Goal: Information Seeking & Learning: Find specific fact

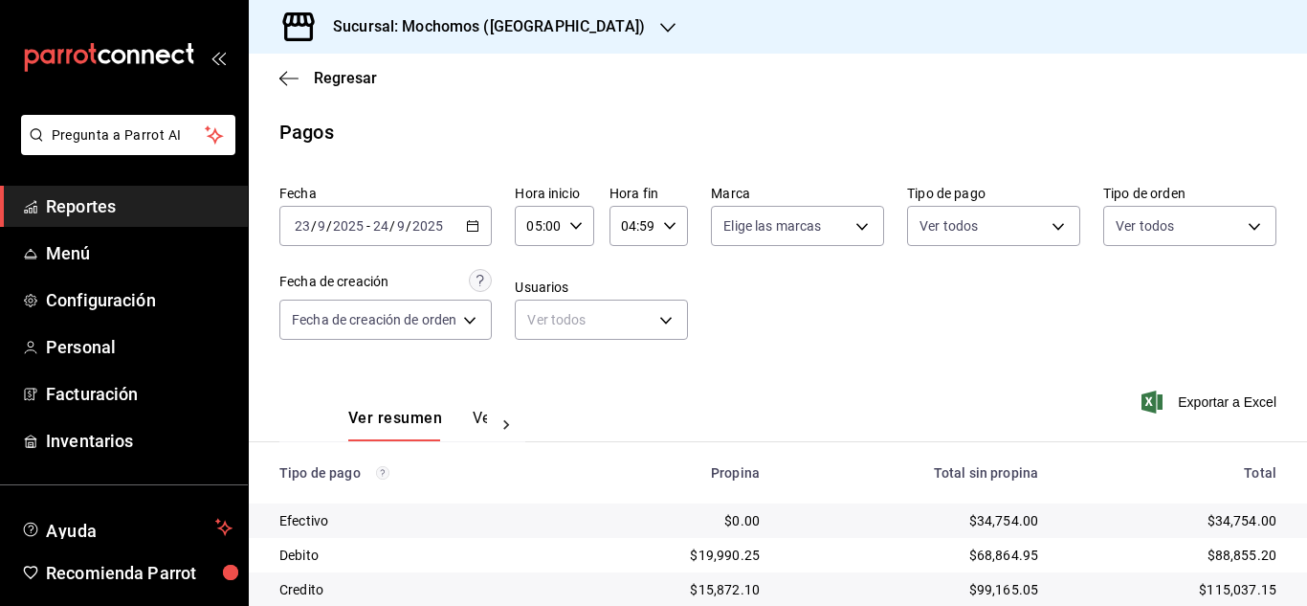
scroll to position [205, 0]
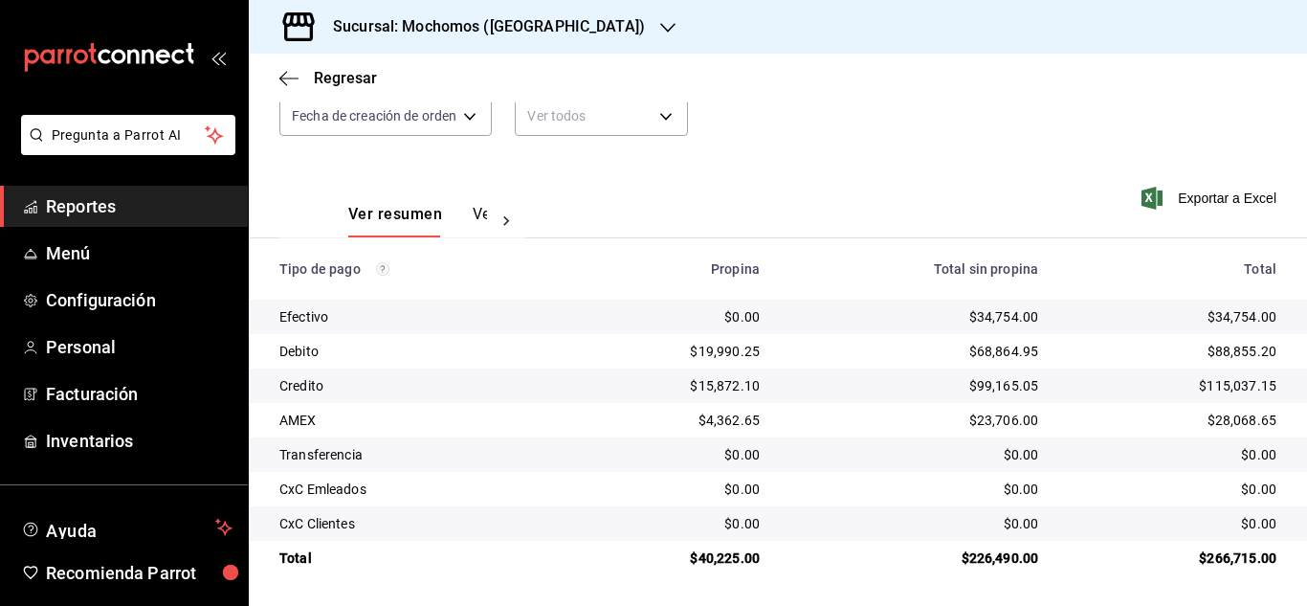
click at [124, 217] on span "Reportes" at bounding box center [139, 206] width 187 height 26
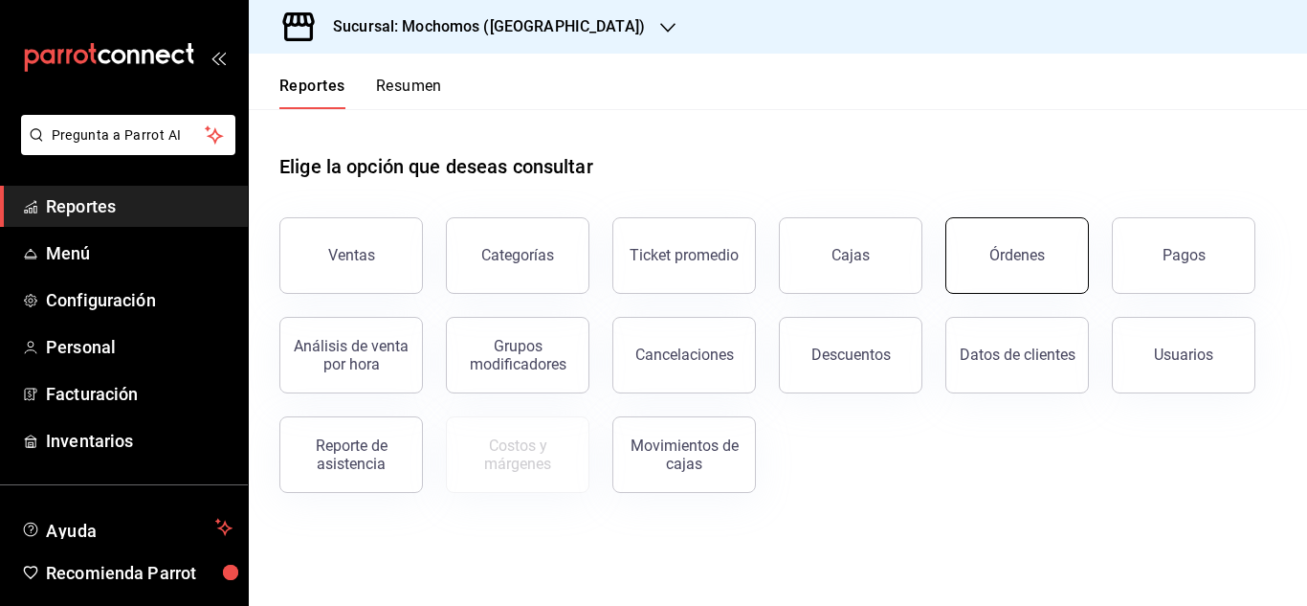
click at [1033, 254] on div "Órdenes" at bounding box center [1016, 255] width 55 height 18
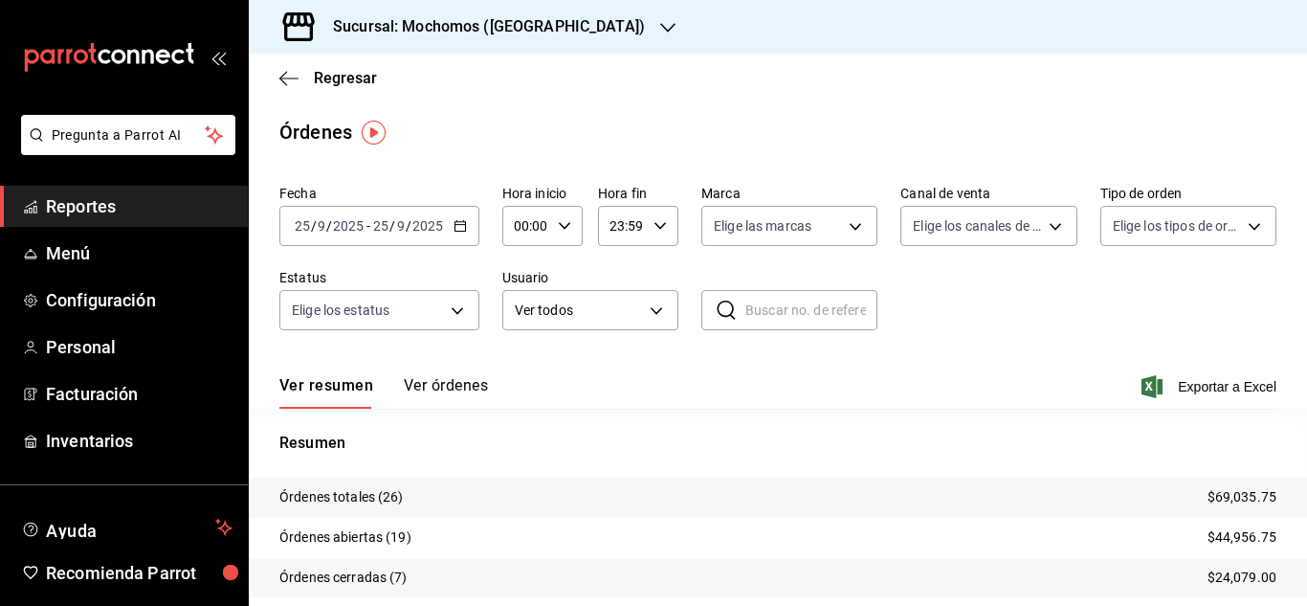
click at [135, 206] on span "Reportes" at bounding box center [139, 206] width 187 height 26
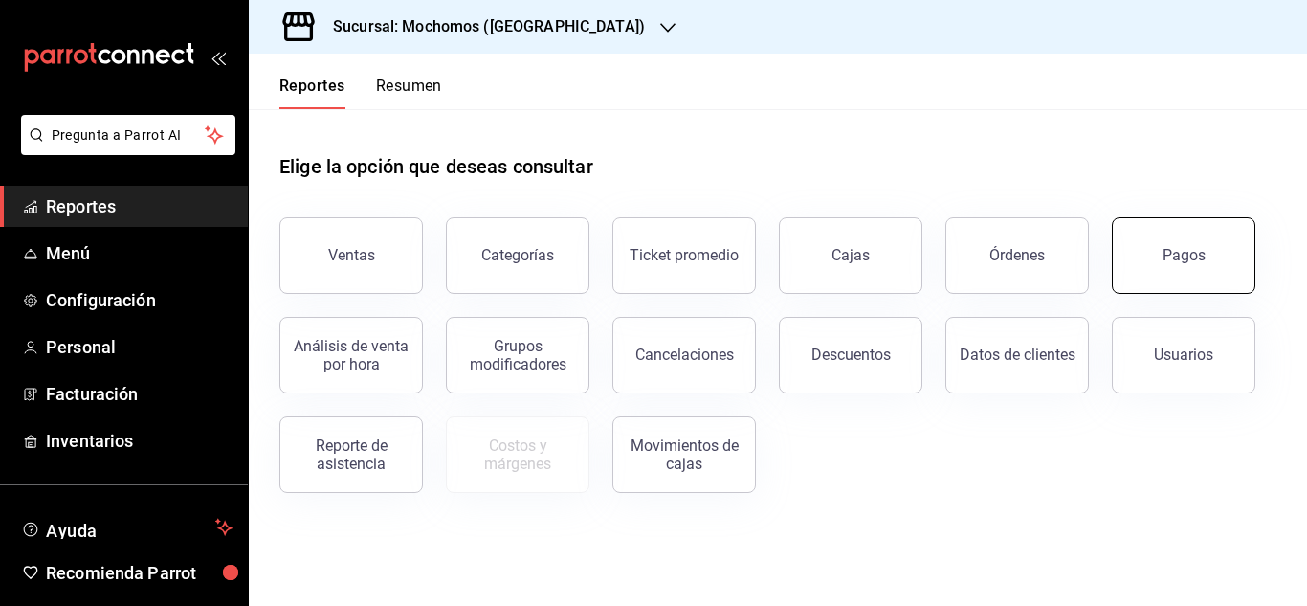
click at [1213, 263] on button "Pagos" at bounding box center [1184, 255] width 144 height 77
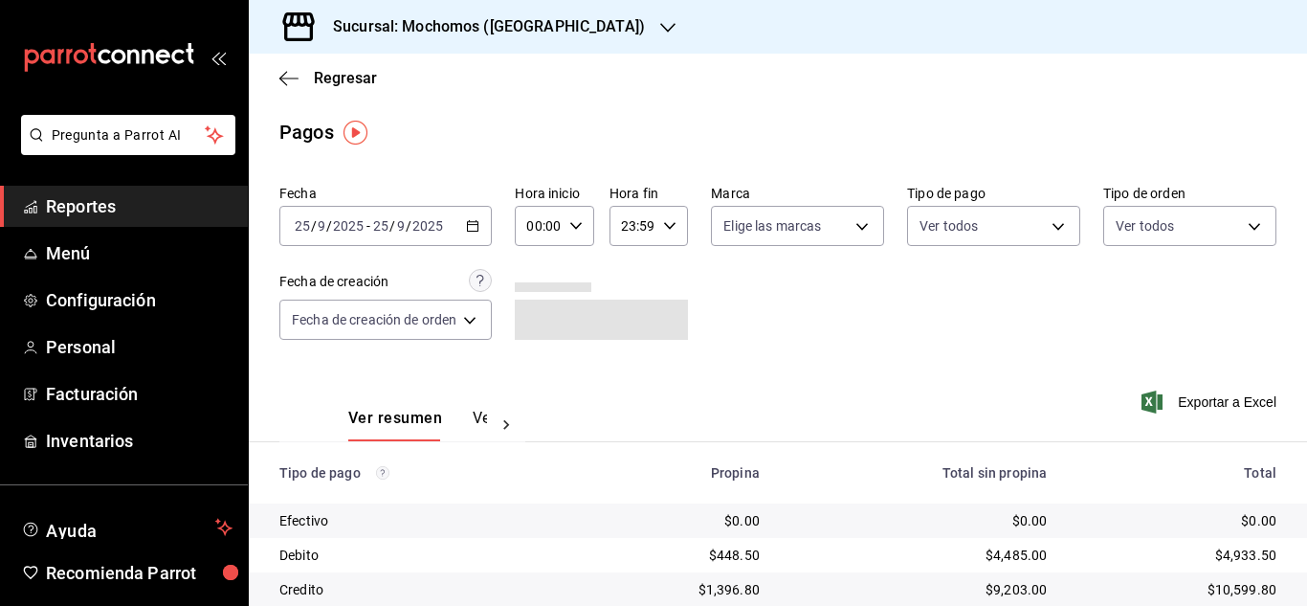
click at [475, 233] on div "[DATE] [DATE] - [DATE] [DATE]" at bounding box center [385, 226] width 212 height 40
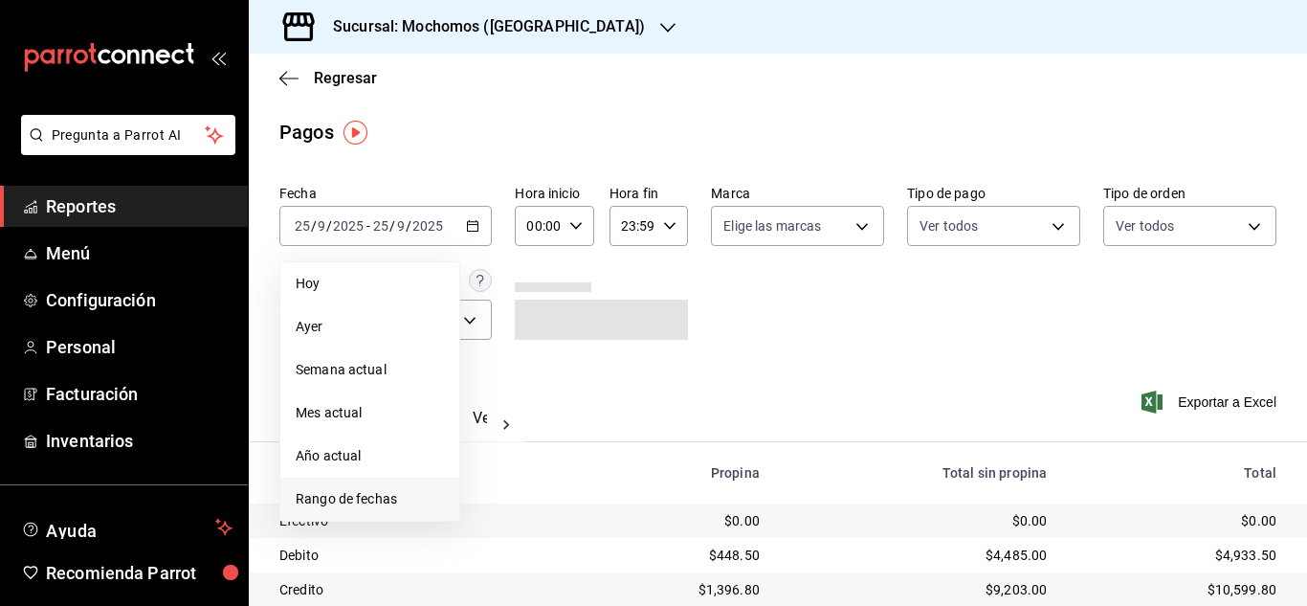
click at [407, 496] on span "Rango de fechas" at bounding box center [370, 499] width 148 height 20
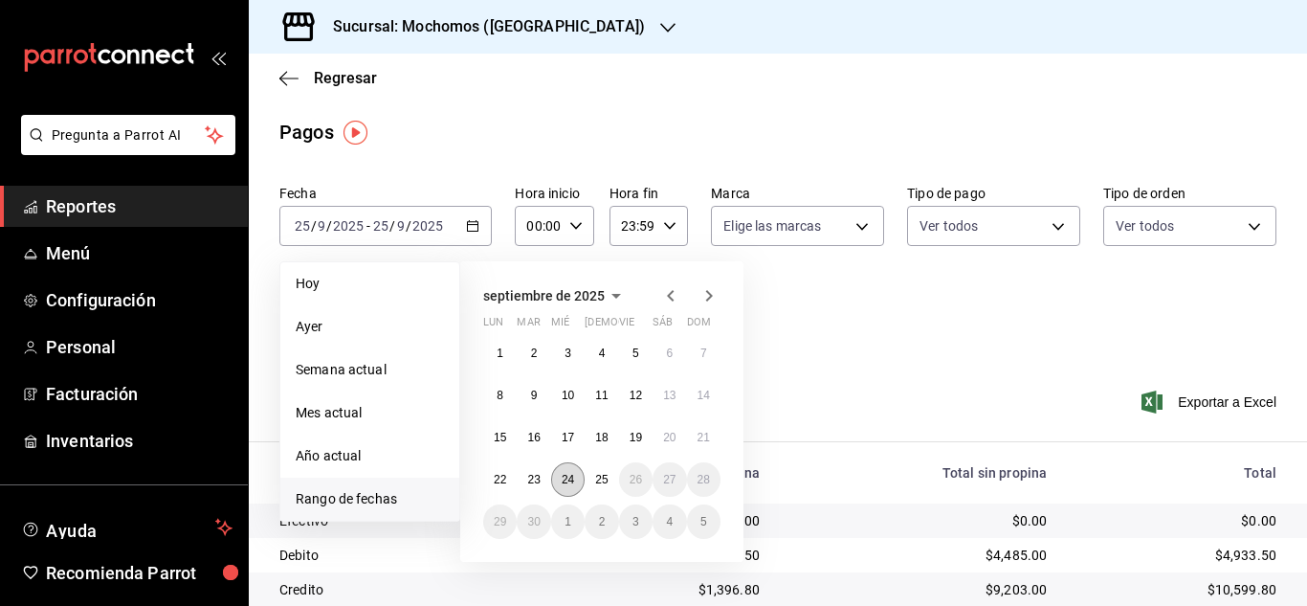
click at [563, 484] on abbr "24" at bounding box center [568, 479] width 12 height 13
click at [541, 485] on button "23" at bounding box center [533, 479] width 33 height 34
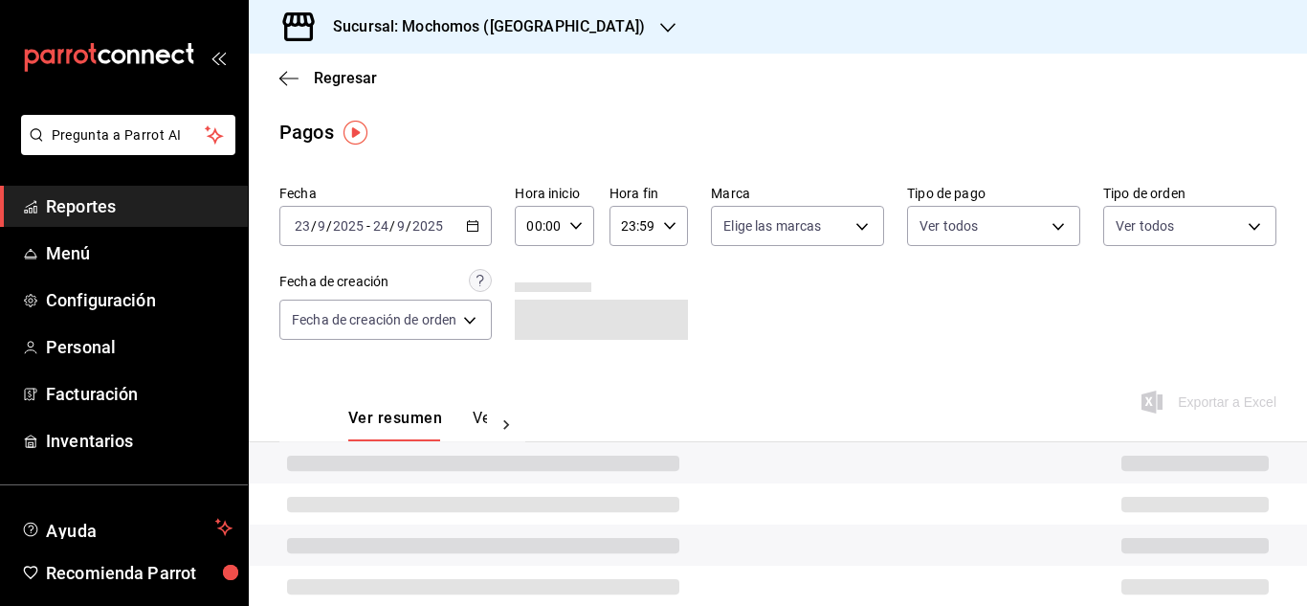
click at [549, 223] on input "00:00" at bounding box center [538, 226] width 46 height 38
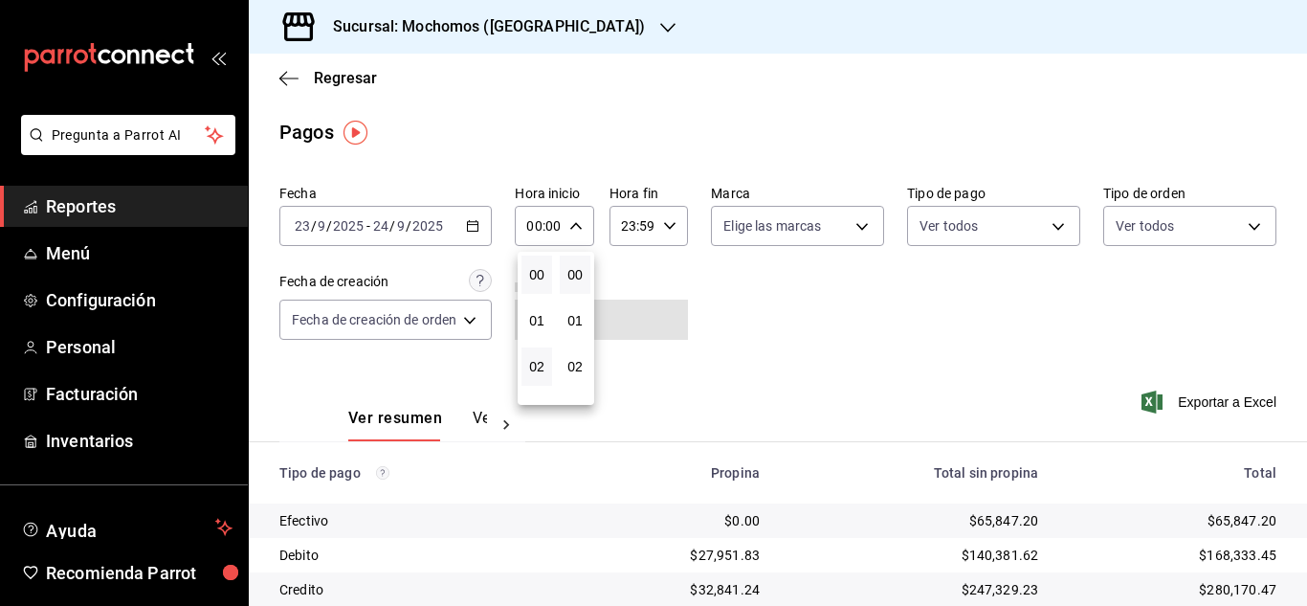
click at [528, 372] on button "02" at bounding box center [536, 366] width 31 height 38
type input "02:00"
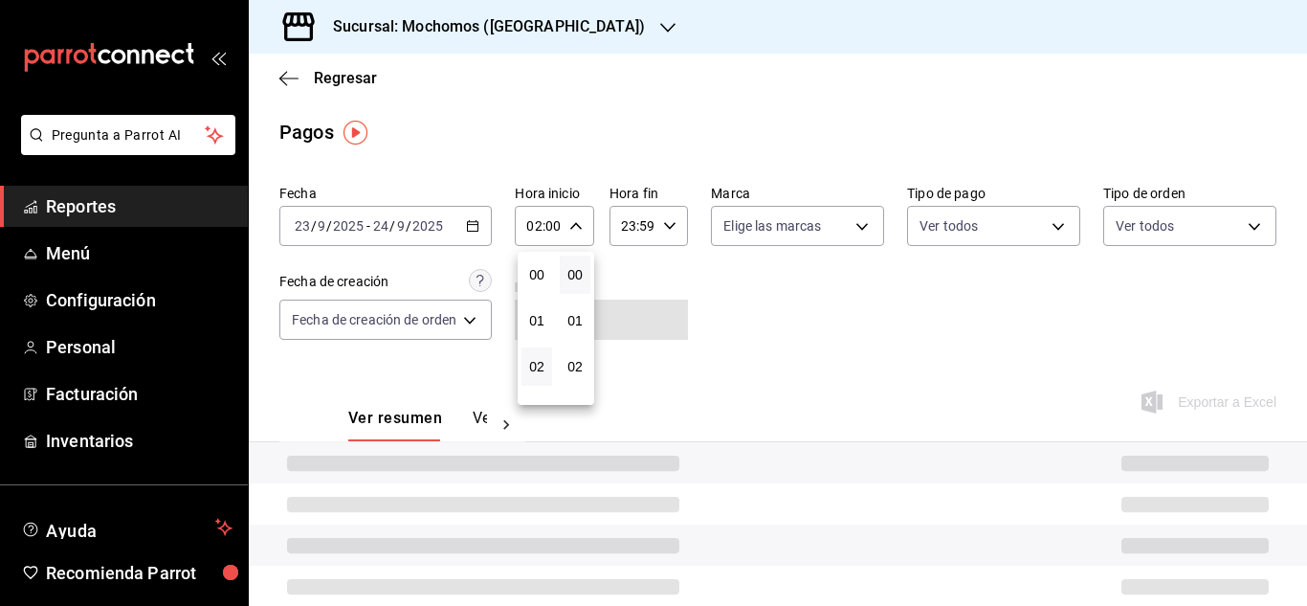
click at [630, 235] on div at bounding box center [653, 303] width 1307 height 606
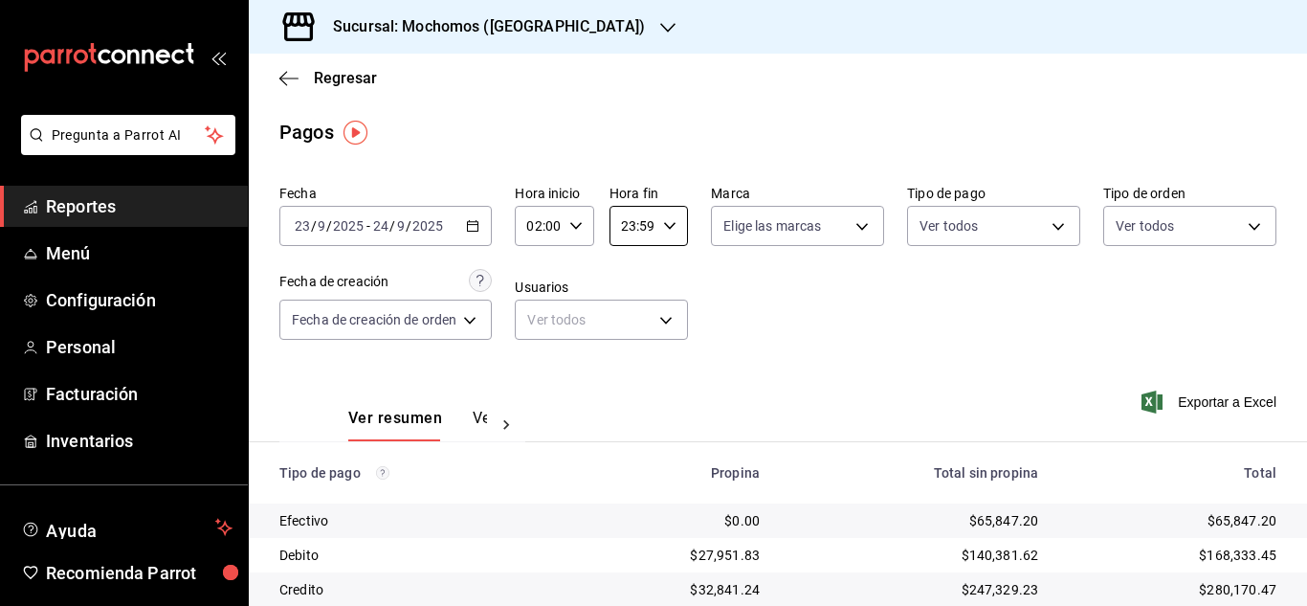
click at [630, 235] on input "23:59" at bounding box center [632, 226] width 46 height 38
click at [624, 329] on button "01" at bounding box center [628, 320] width 31 height 38
click at [631, 367] on span "02" at bounding box center [629, 366] width 8 height 15
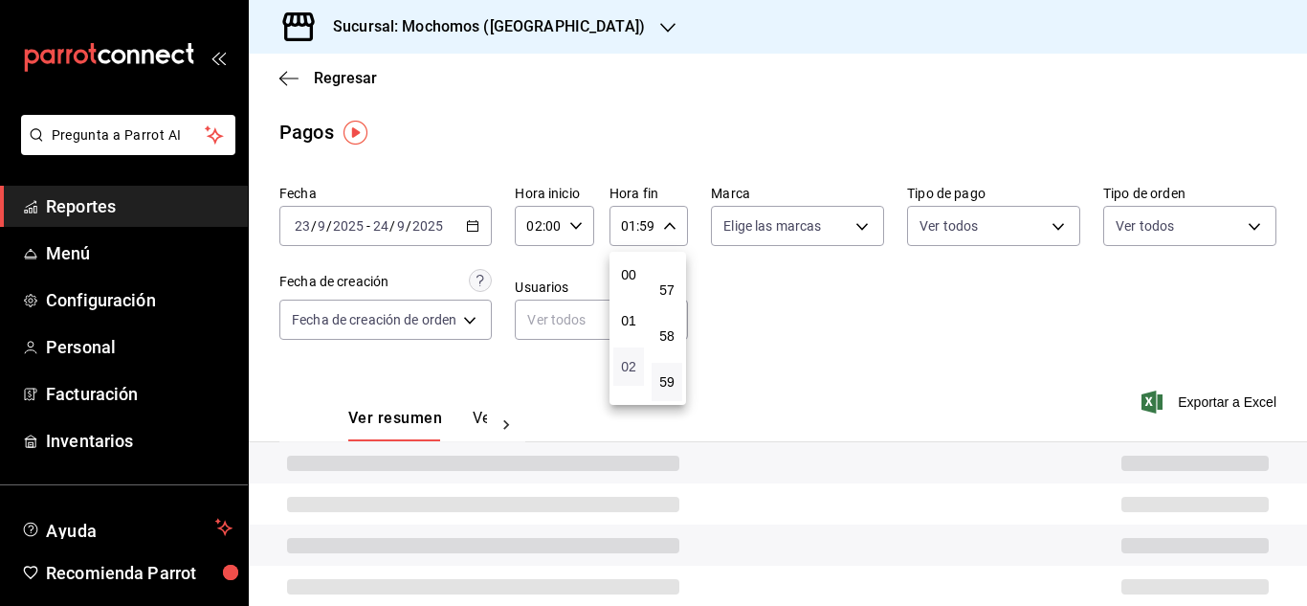
type input "02:59"
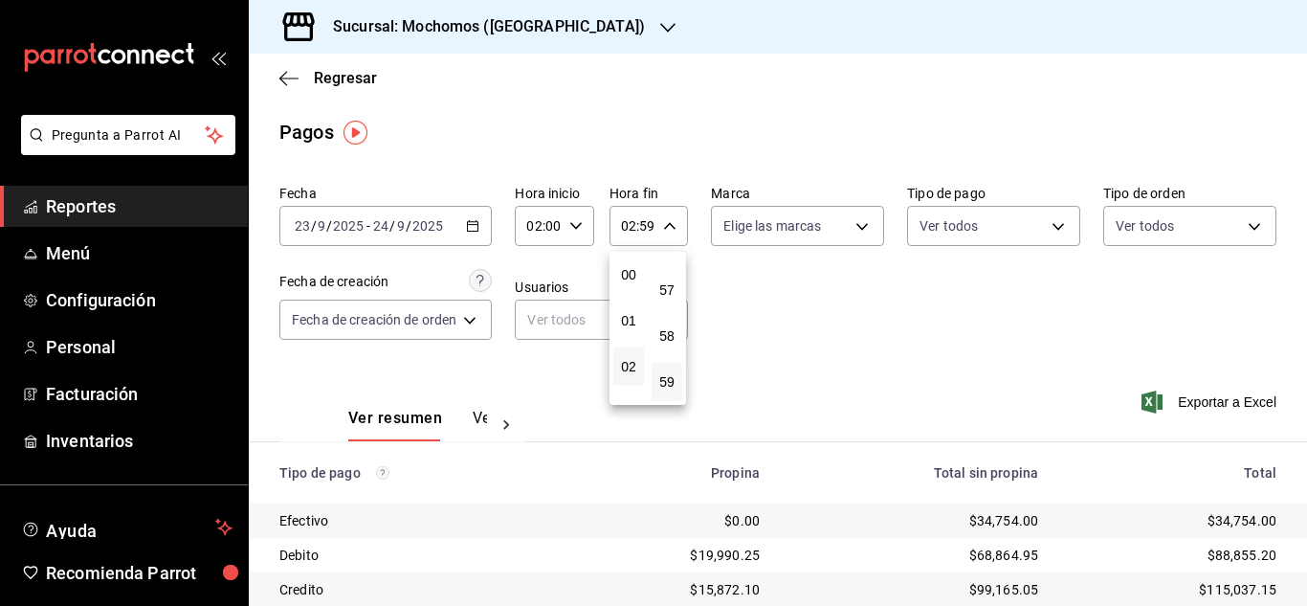
click at [546, 223] on div at bounding box center [653, 303] width 1307 height 606
click at [545, 225] on input "02:00" at bounding box center [538, 226] width 46 height 38
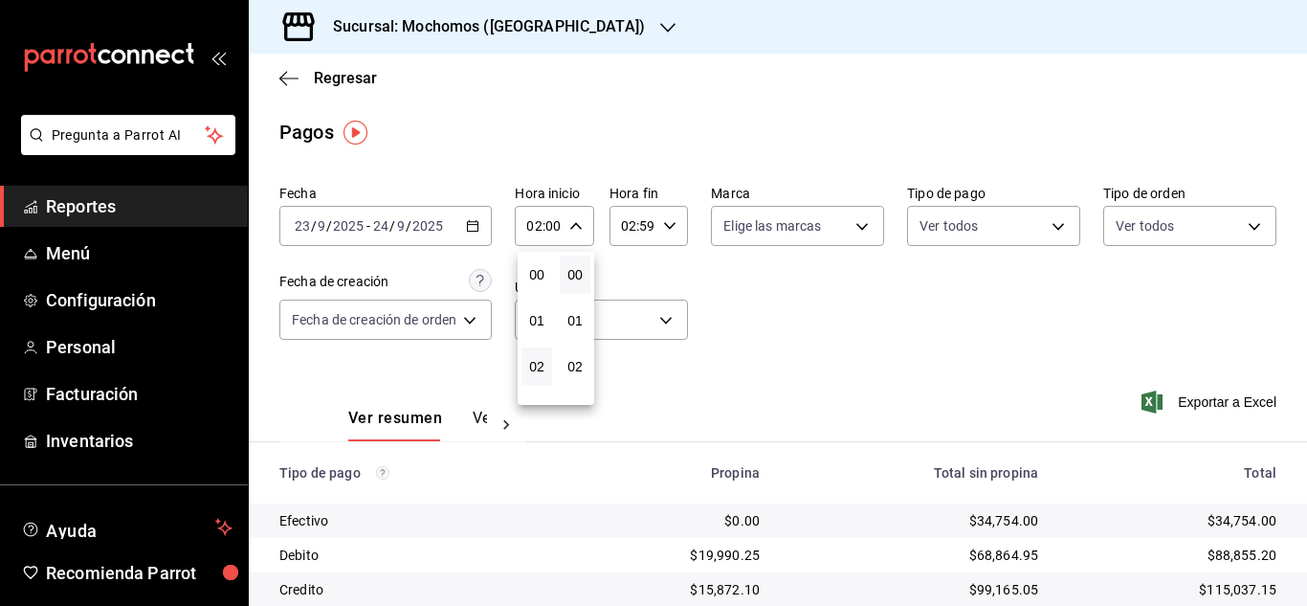
scroll to position [92, 0]
click at [539, 310] on button "03" at bounding box center [536, 320] width 31 height 38
click at [770, 298] on div at bounding box center [653, 303] width 1307 height 606
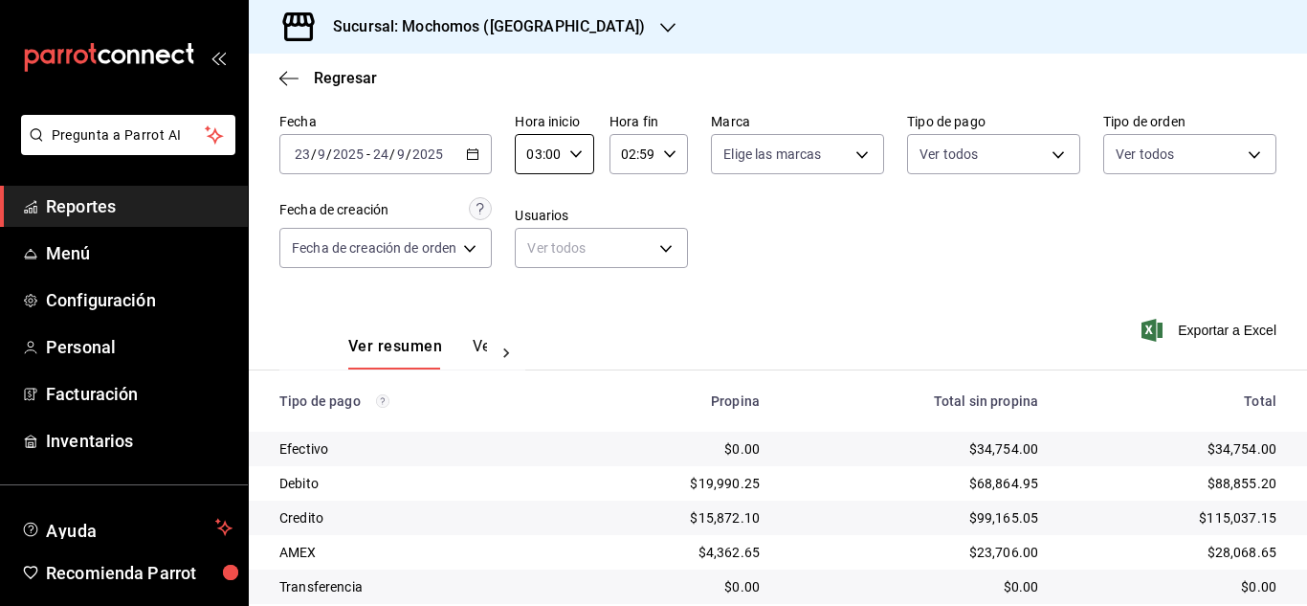
scroll to position [205, 0]
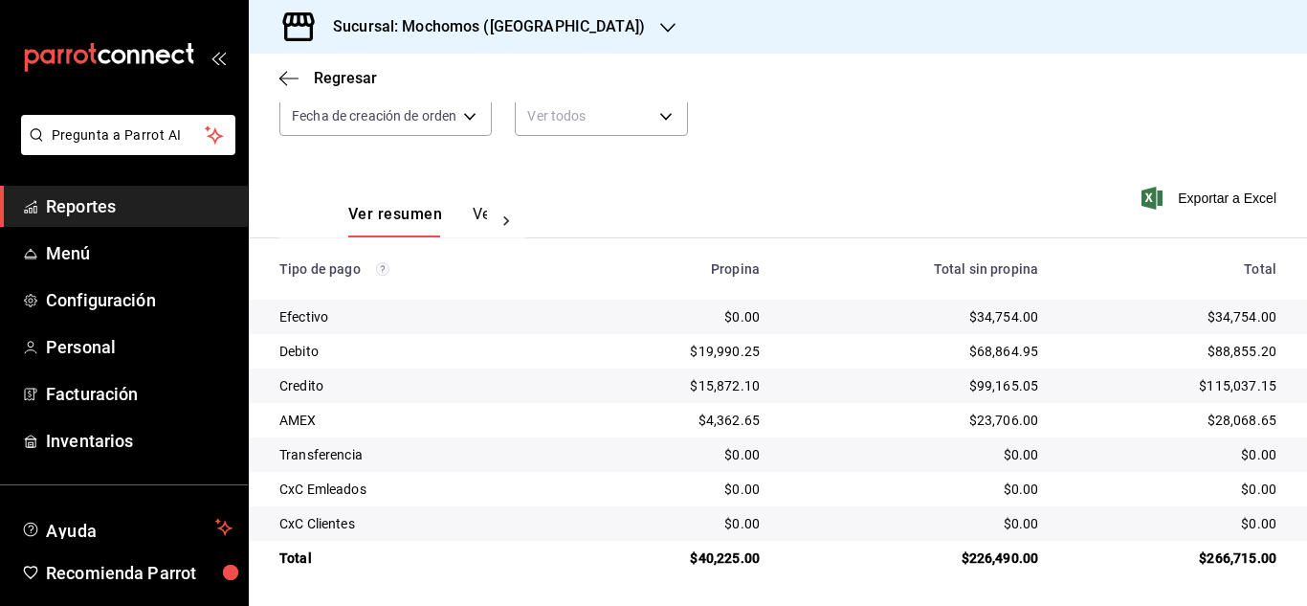
click at [1018, 311] on div "$34,754.00" at bounding box center [914, 316] width 248 height 19
click at [990, 316] on div "$34,754.00" at bounding box center [914, 316] width 248 height 19
copy div "34,754.00"
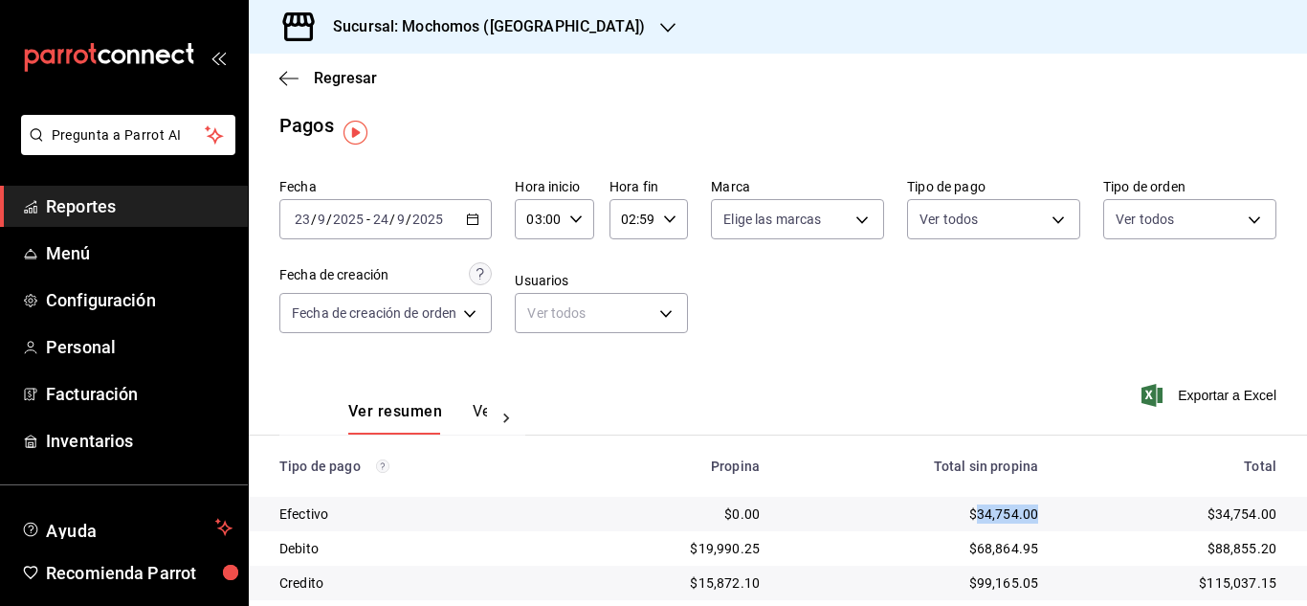
scroll to position [0, 0]
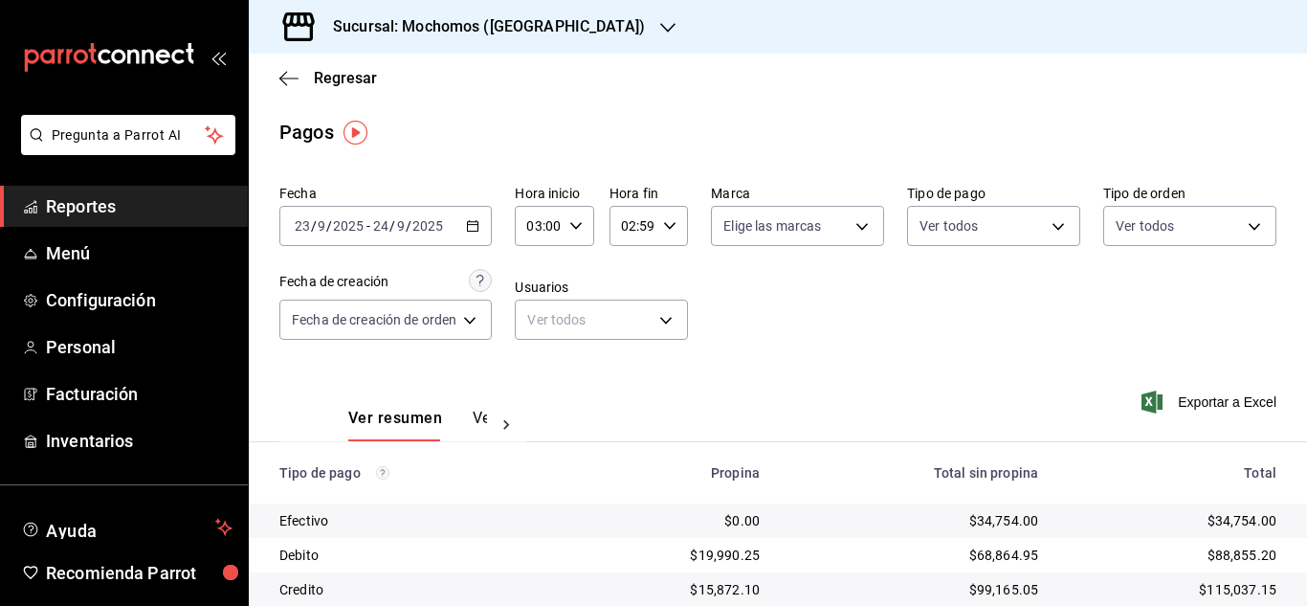
click at [490, 226] on div "[DATE] [DATE] - [DATE] [DATE]" at bounding box center [385, 226] width 212 height 40
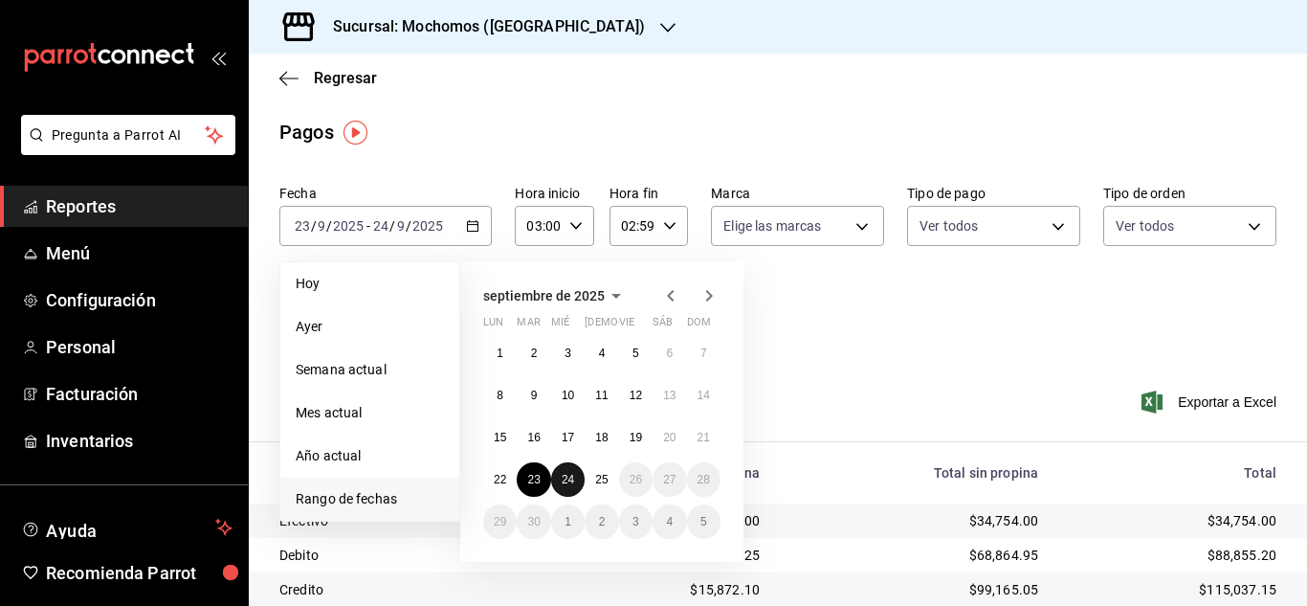
click at [575, 480] on button "24" at bounding box center [567, 479] width 33 height 34
click at [606, 484] on abbr "25" at bounding box center [601, 479] width 12 height 13
type input "00:00"
type input "23:59"
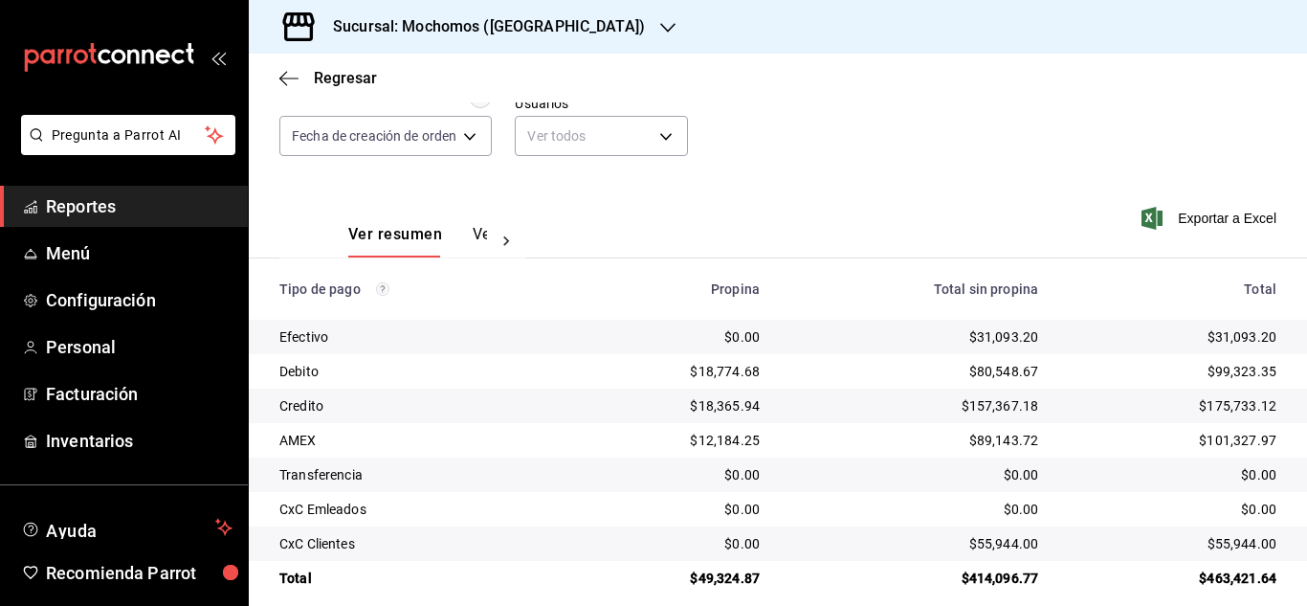
scroll to position [191, 0]
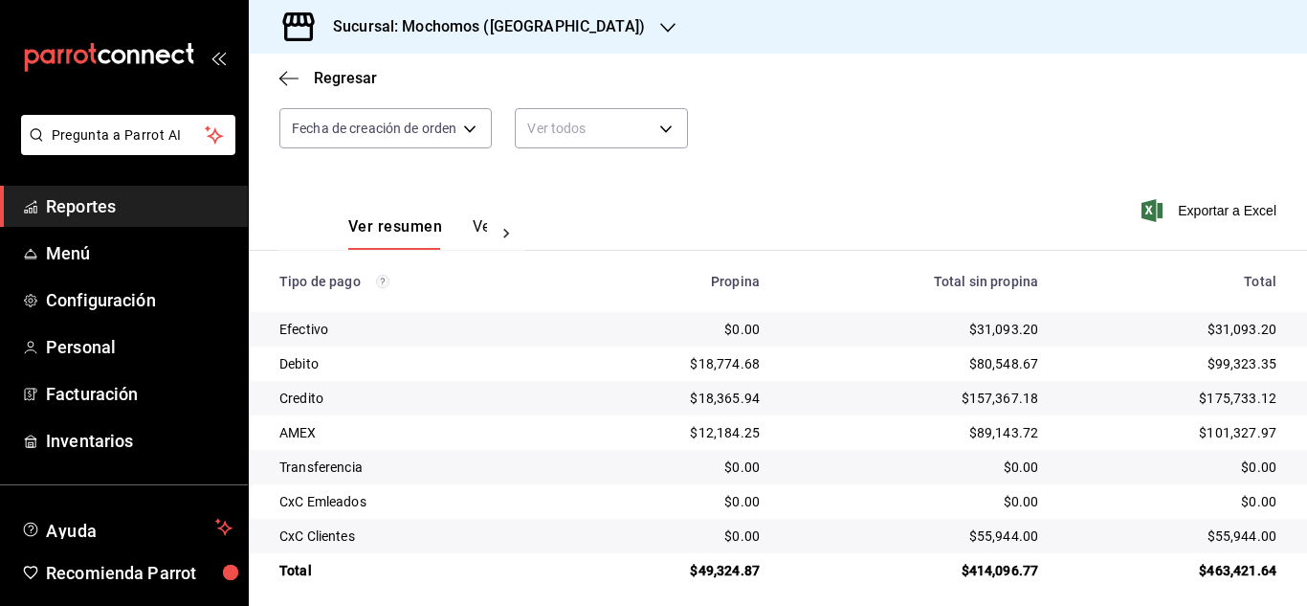
click at [997, 337] on div "$31,093.20" at bounding box center [914, 329] width 248 height 19
click at [1001, 337] on div "$31,093.20" at bounding box center [914, 329] width 248 height 19
copy div "31,093.20"
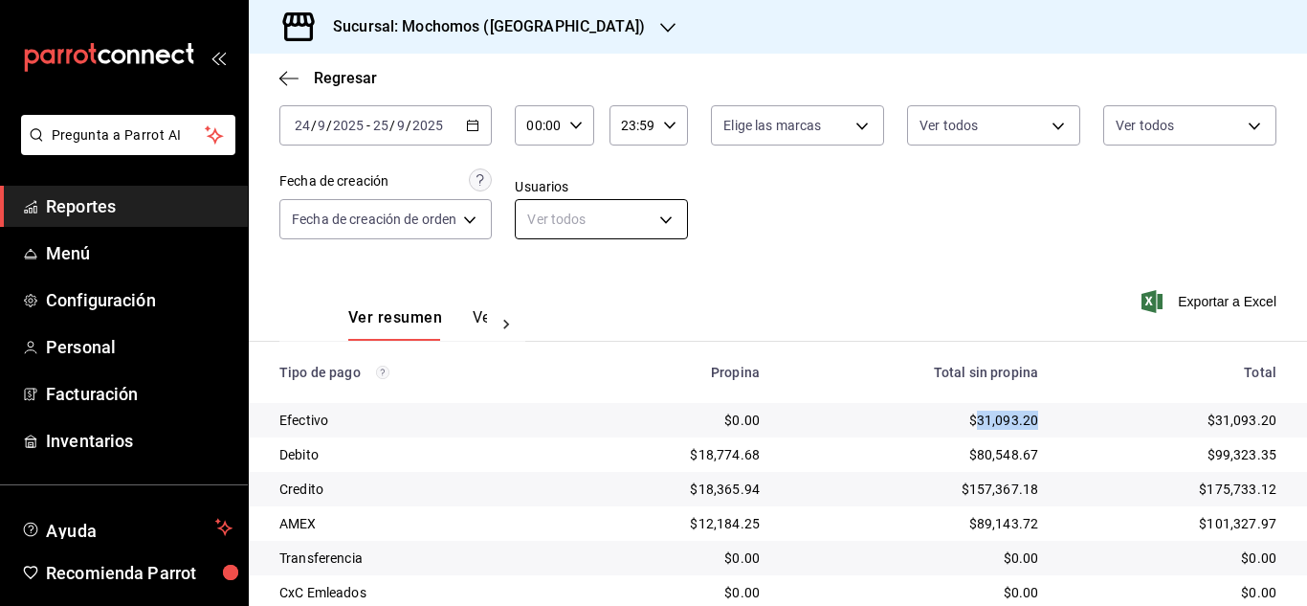
scroll to position [0, 0]
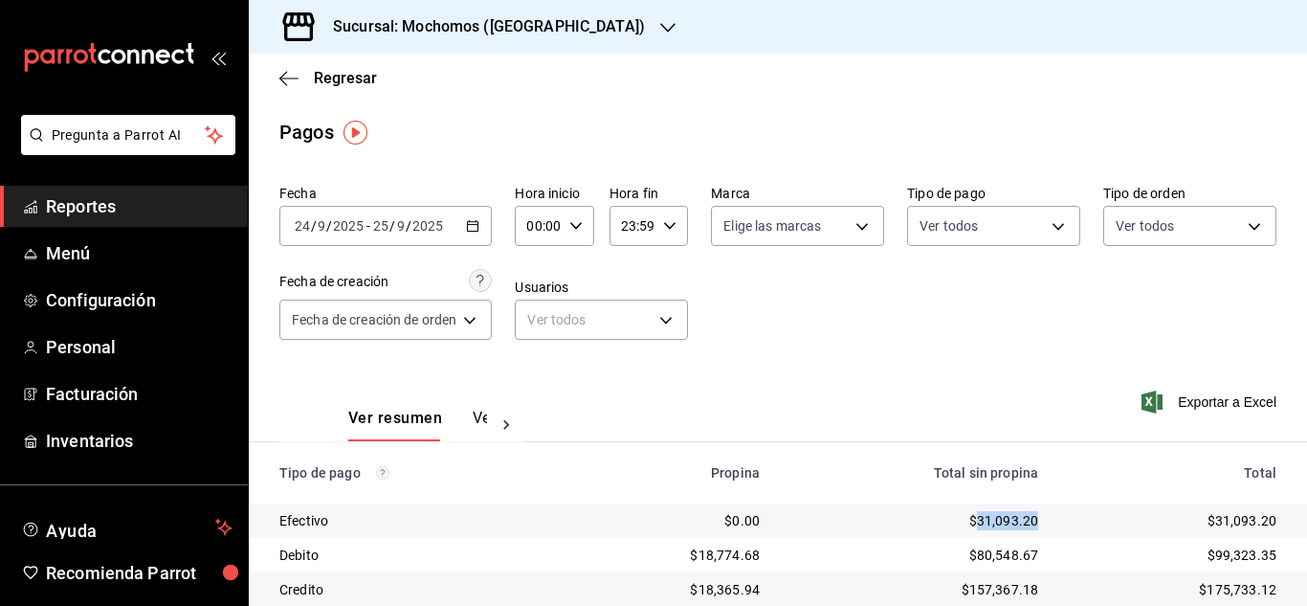
click at [473, 230] on icon "button" at bounding box center [472, 225] width 13 height 13
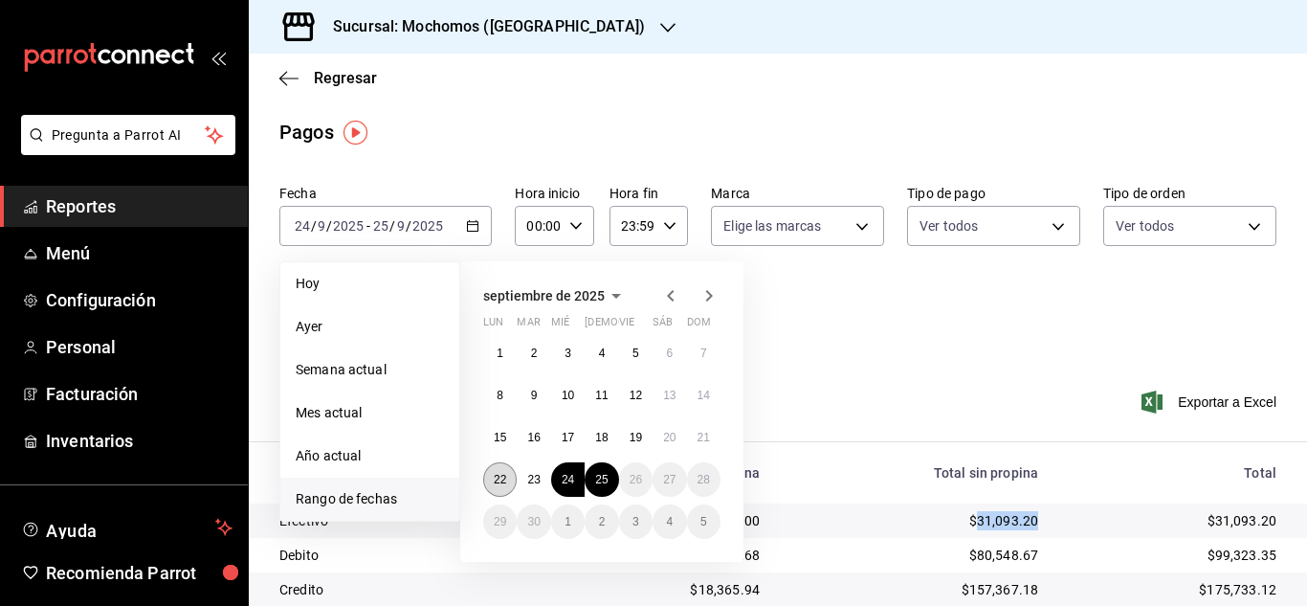
click at [501, 473] on abbr "22" at bounding box center [500, 479] width 12 height 13
click at [523, 481] on button "23" at bounding box center [533, 479] width 33 height 34
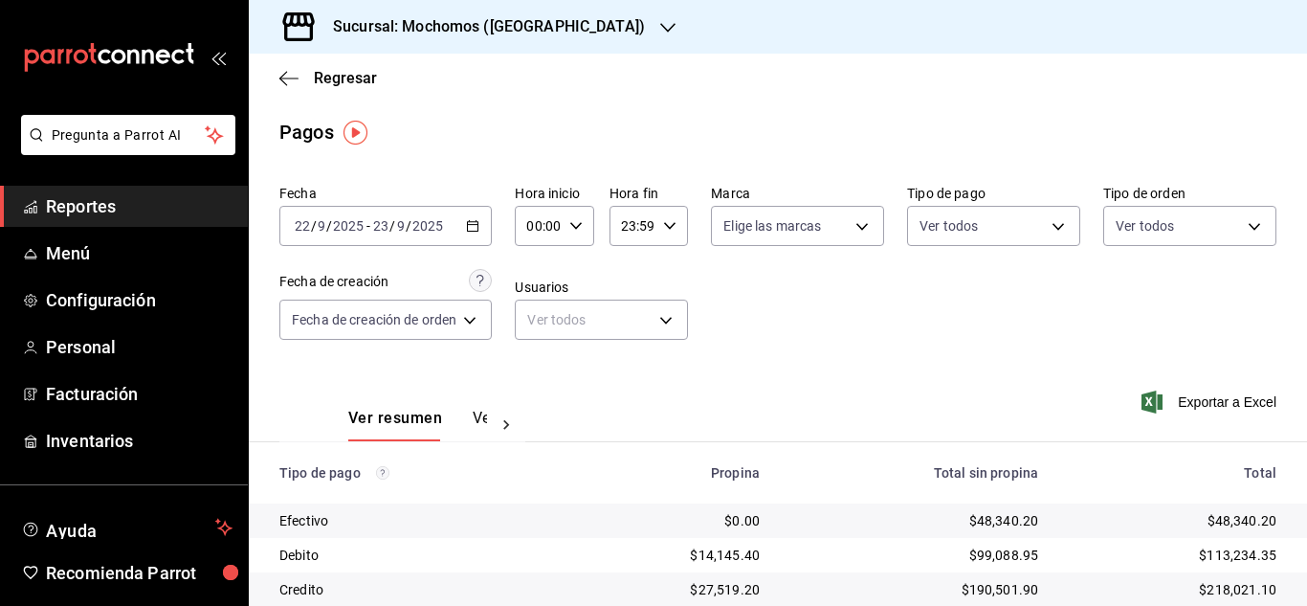
click at [569, 228] on icon "button" at bounding box center [575, 225] width 13 height 13
click at [539, 316] on span "05" at bounding box center [537, 312] width 8 height 15
type input "05:00"
click at [645, 241] on div at bounding box center [653, 303] width 1307 height 606
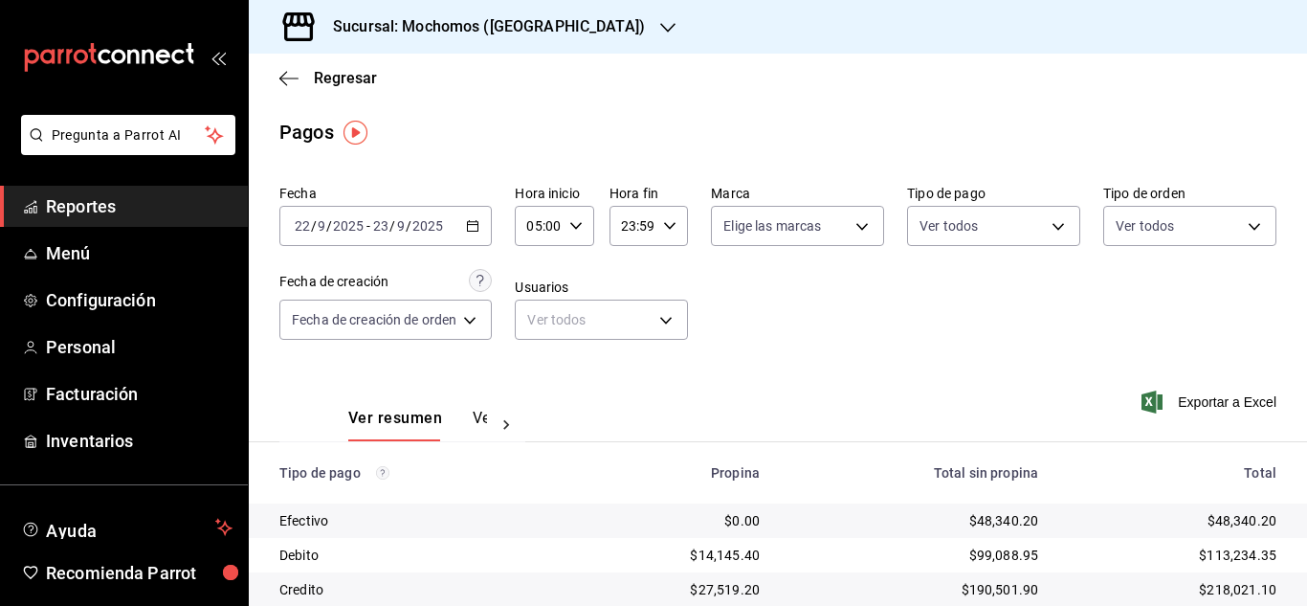
click at [641, 226] on input "23:59" at bounding box center [632, 226] width 46 height 38
click at [626, 313] on span "07" at bounding box center [629, 316] width 8 height 15
type input "07:59"
click at [964, 316] on div at bounding box center [653, 303] width 1307 height 606
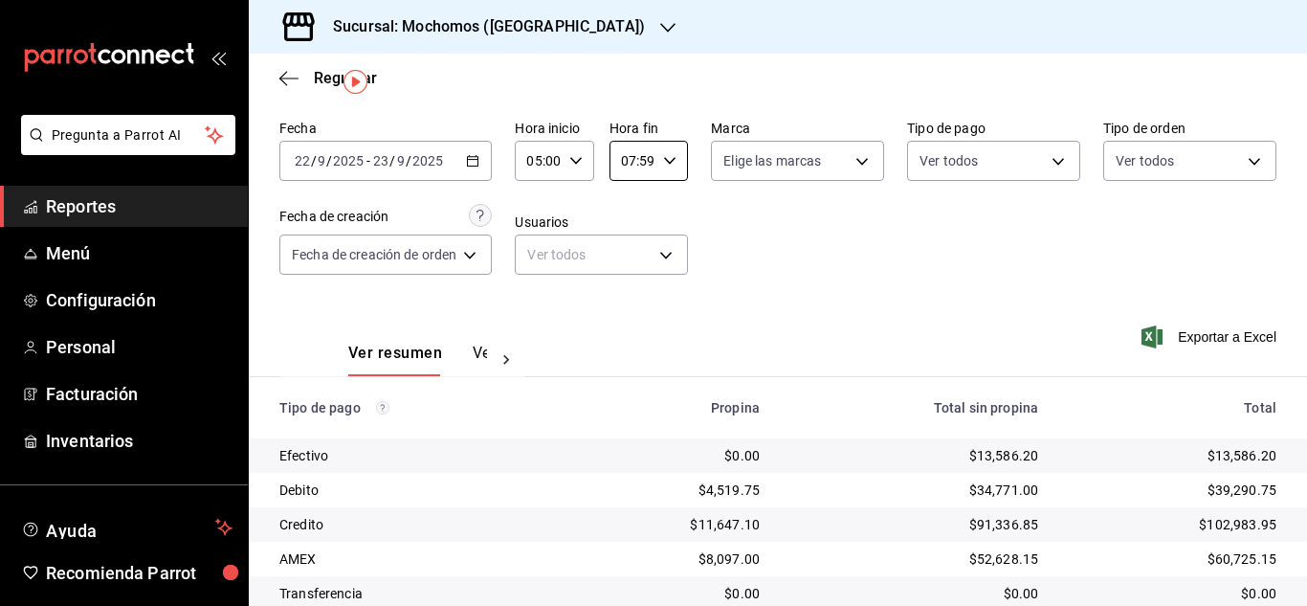
scroll to position [96, 0]
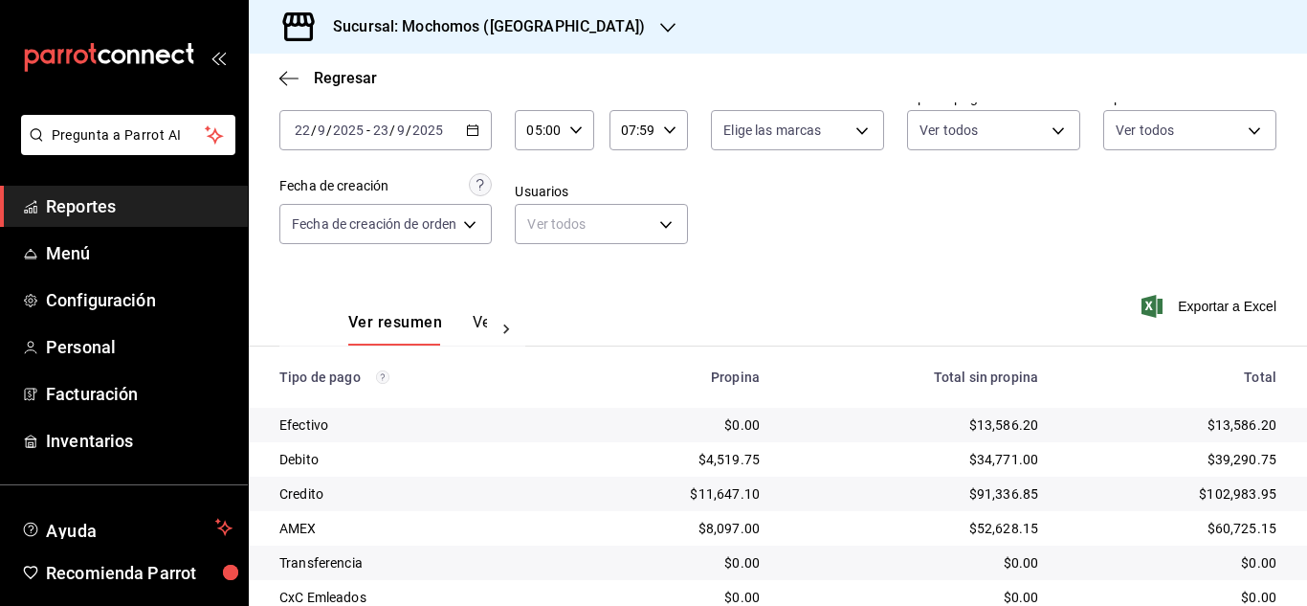
click at [986, 431] on div "$13,586.20" at bounding box center [914, 424] width 248 height 19
copy div "13,586.20"
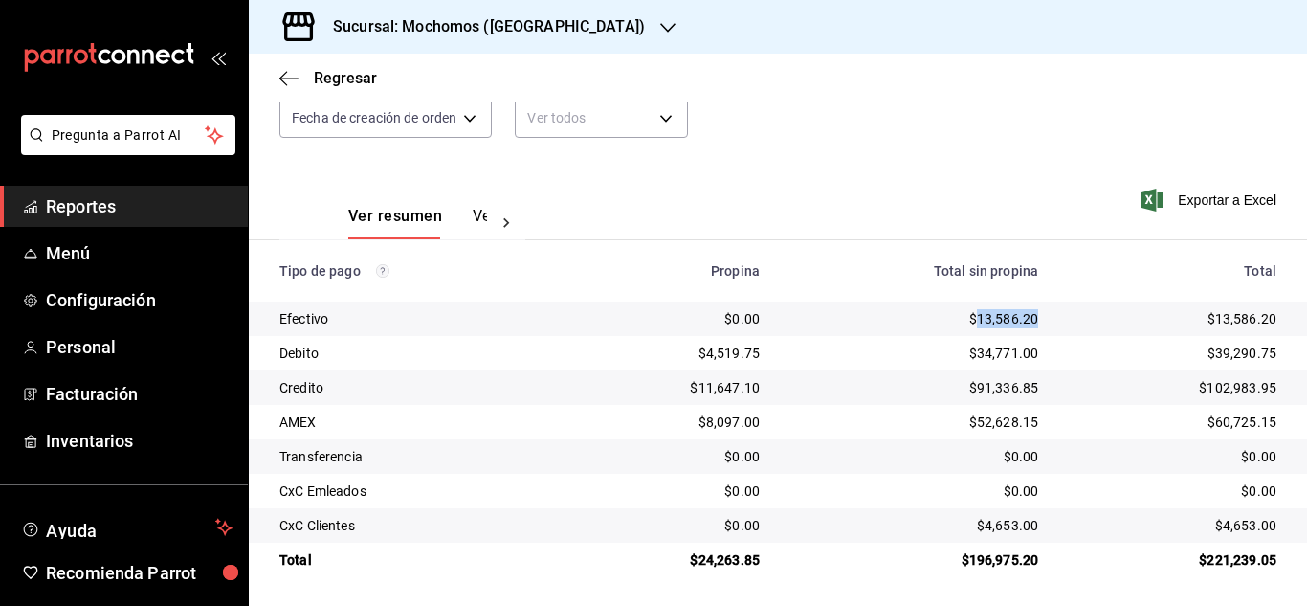
scroll to position [205, 0]
click at [728, 550] on div "$24,263.85" at bounding box center [672, 557] width 175 height 19
copy div "24,263.85"
